Goal: Information Seeking & Learning: Learn about a topic

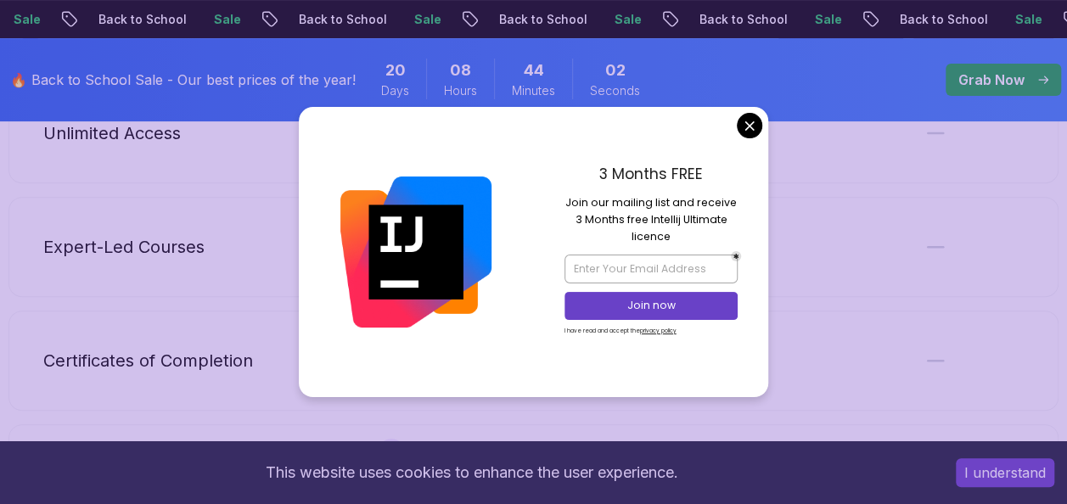
scroll to position [3446, 0]
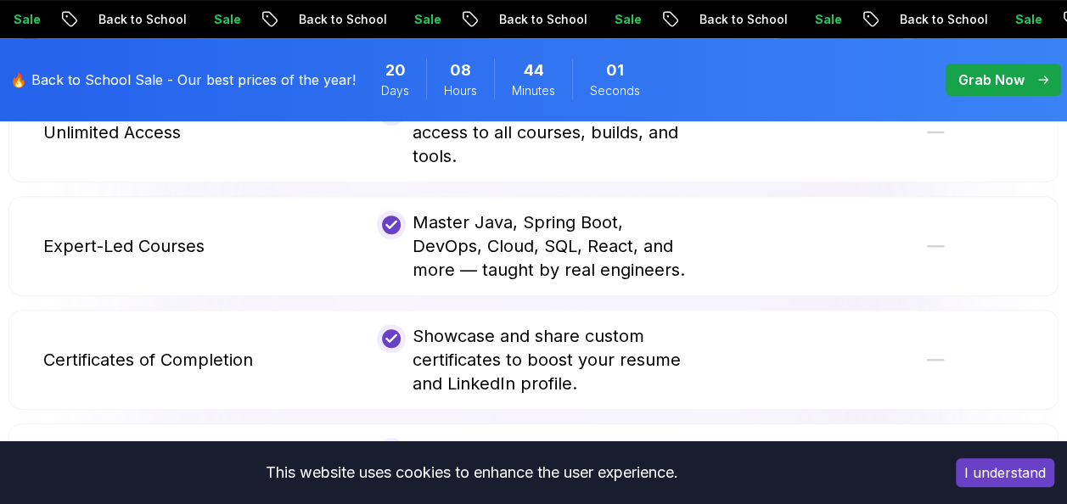
click at [745, 137] on body "Sale Back to School Sale Back to School Sale Back to School Sale Back to School…" at bounding box center [533, 301] width 1067 height 7494
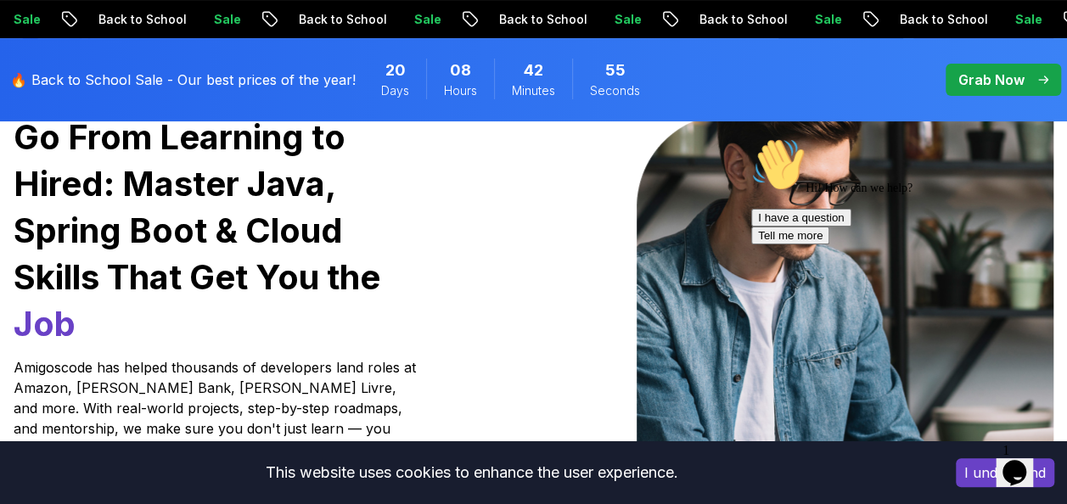
scroll to position [0, 0]
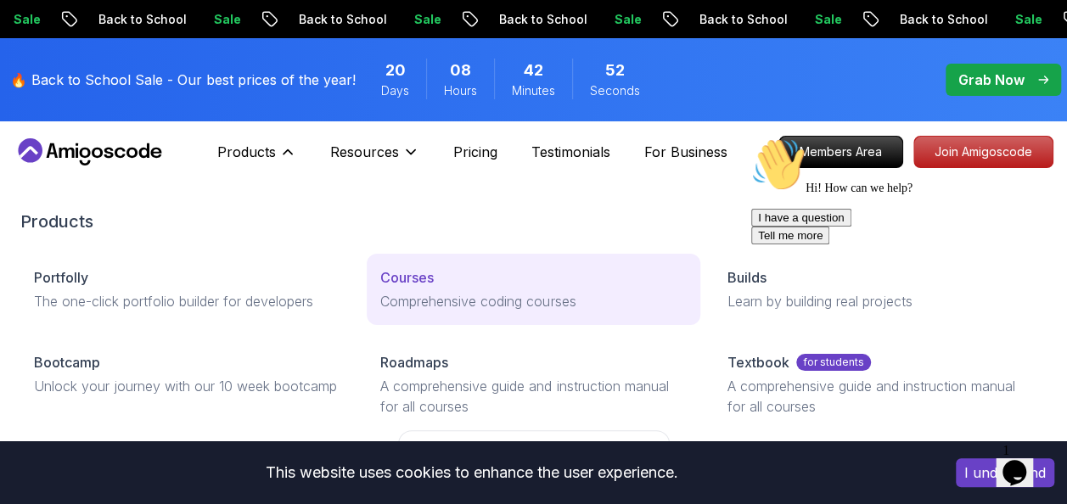
click at [427, 314] on link "Courses Comprehensive coding courses" at bounding box center [533, 289] width 333 height 71
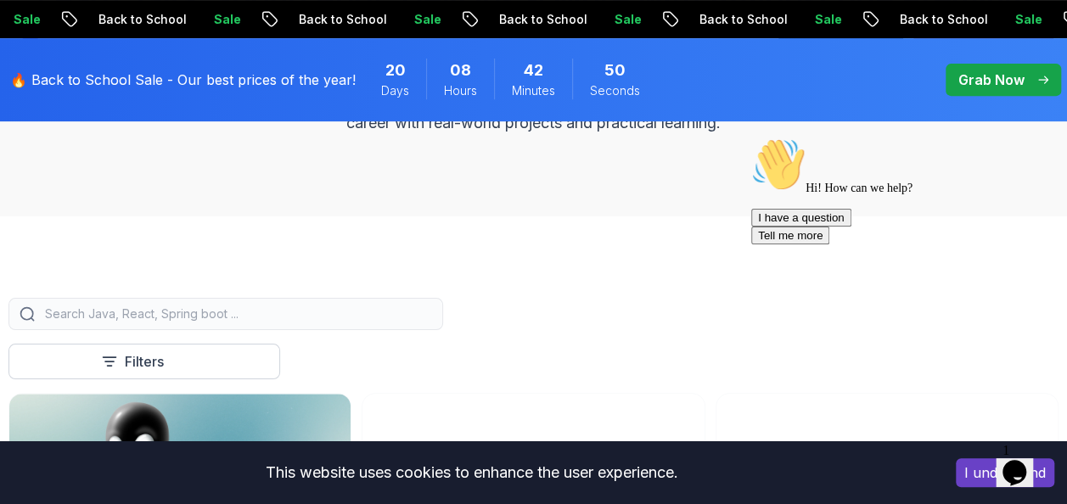
scroll to position [722, 0]
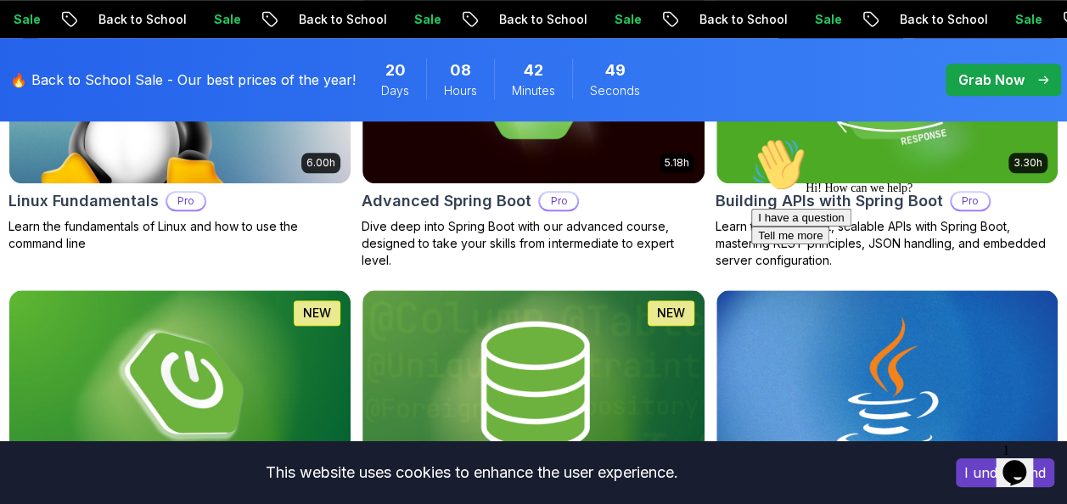
click at [973, 475] on button "I understand" at bounding box center [1005, 472] width 98 height 29
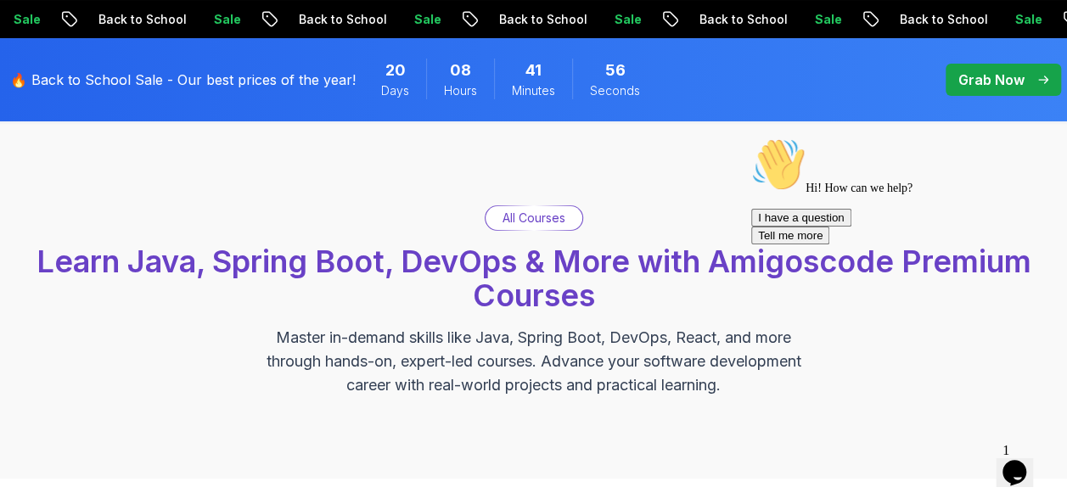
scroll to position [0, 0]
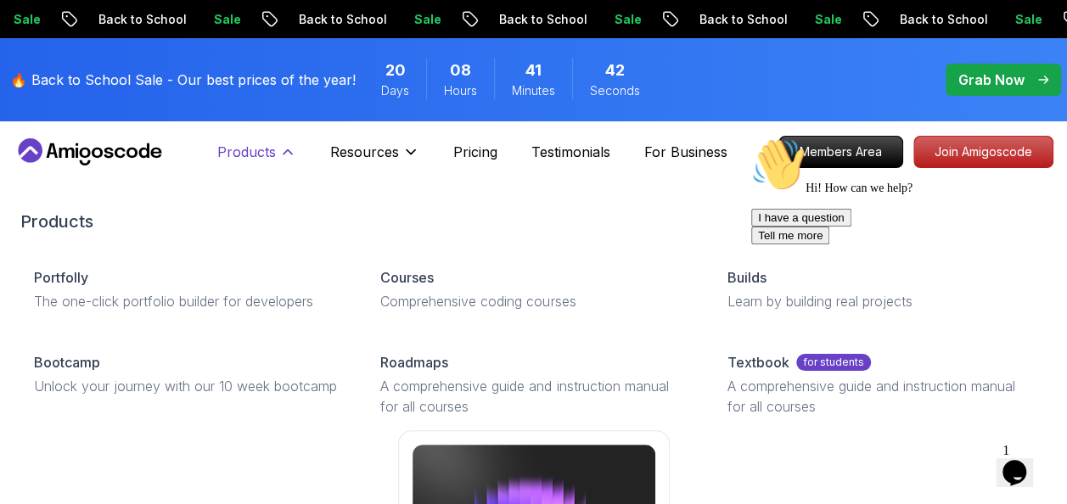
click at [282, 148] on icon at bounding box center [287, 151] width 17 height 17
click at [278, 156] on button "Products" at bounding box center [256, 159] width 79 height 34
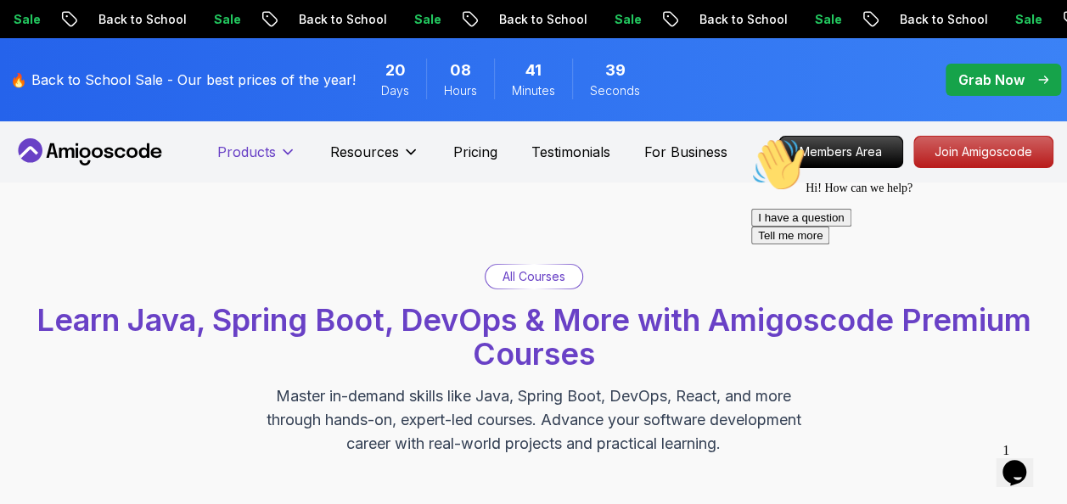
click at [258, 155] on p "Products" at bounding box center [246, 152] width 59 height 20
click at [751, 244] on div "Hi! How can we help? I have a question Tell me more" at bounding box center [904, 191] width 306 height 107
drag, startPoint x: 816, startPoint y: 360, endPoint x: 373, endPoint y: 240, distance: 459.0
click html "Hi! How can we help? I have a question Tell me more"
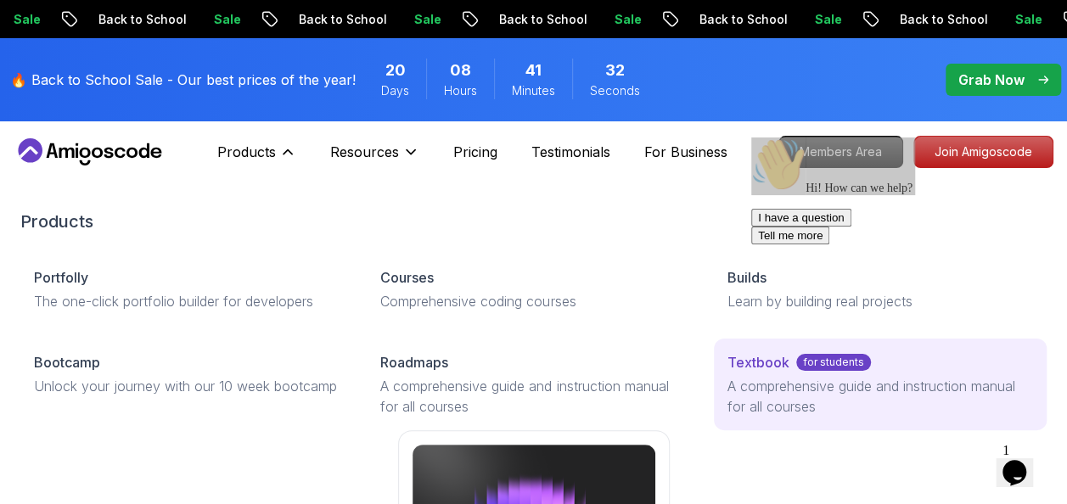
click at [742, 358] on p "Textbook" at bounding box center [759, 362] width 62 height 20
